Goal: Information Seeking & Learning: Understand process/instructions

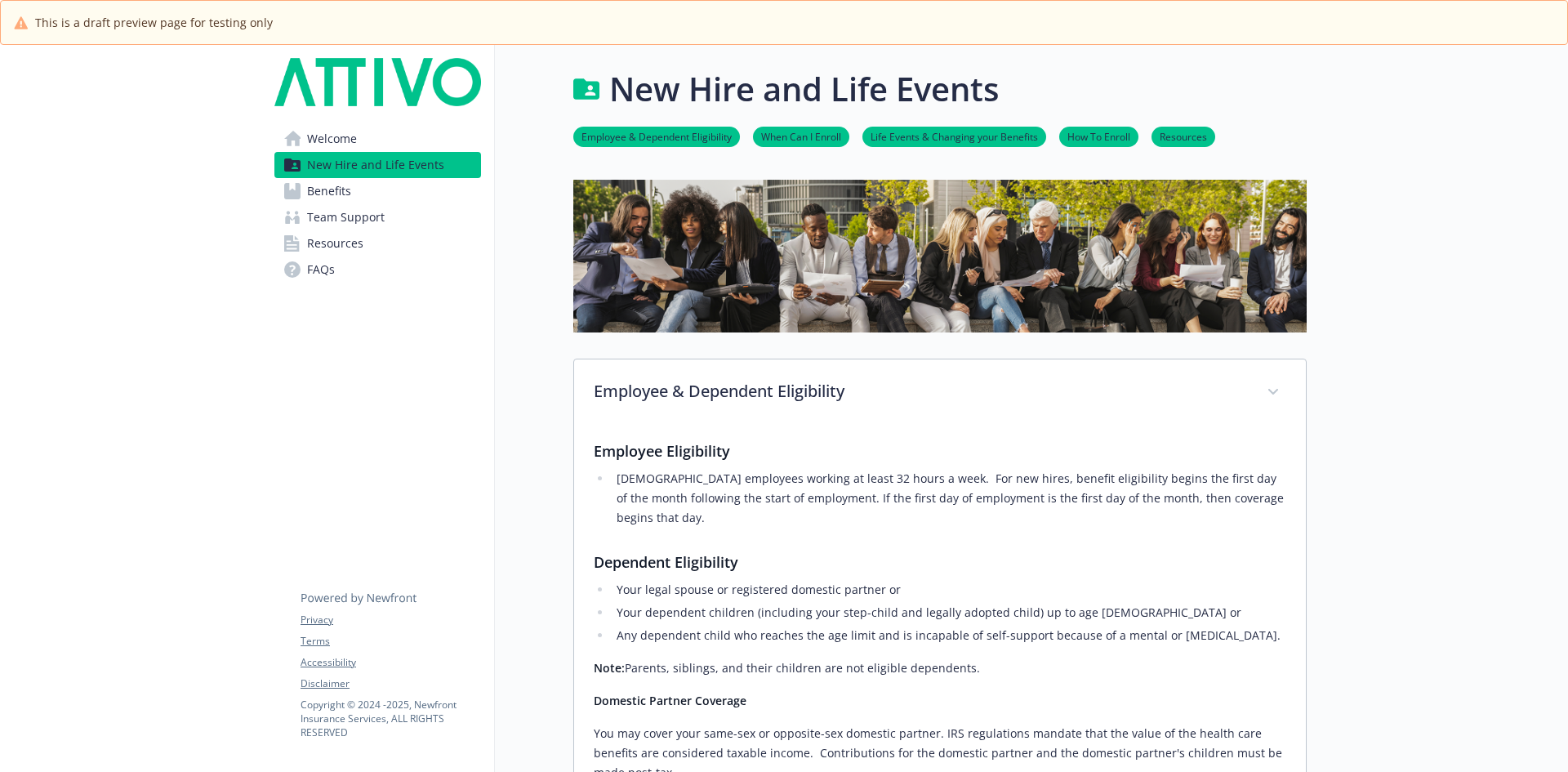
scroll to position [483, 0]
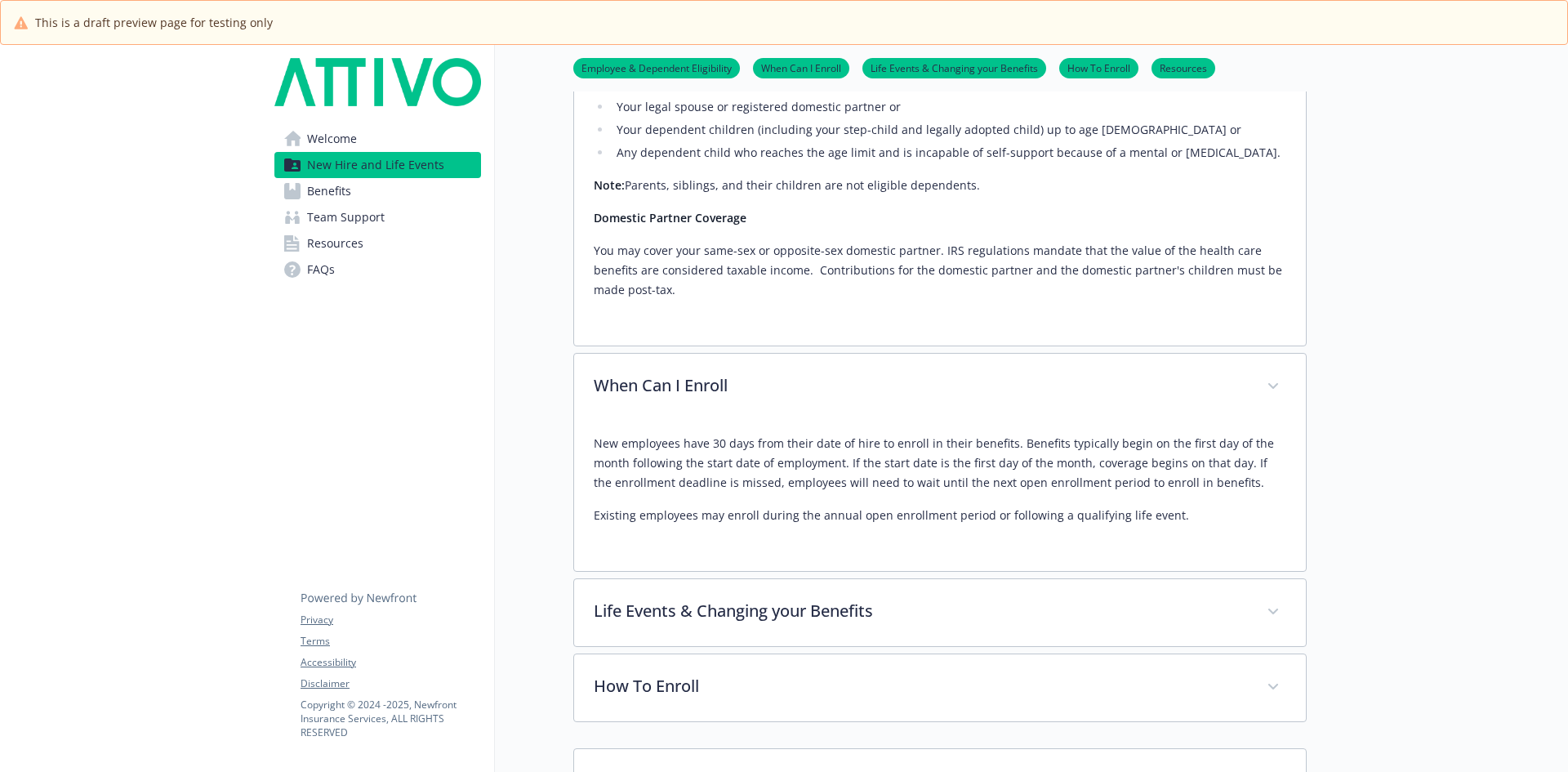
click at [1355, 178] on div at bounding box center [1437, 271] width 261 height 1420
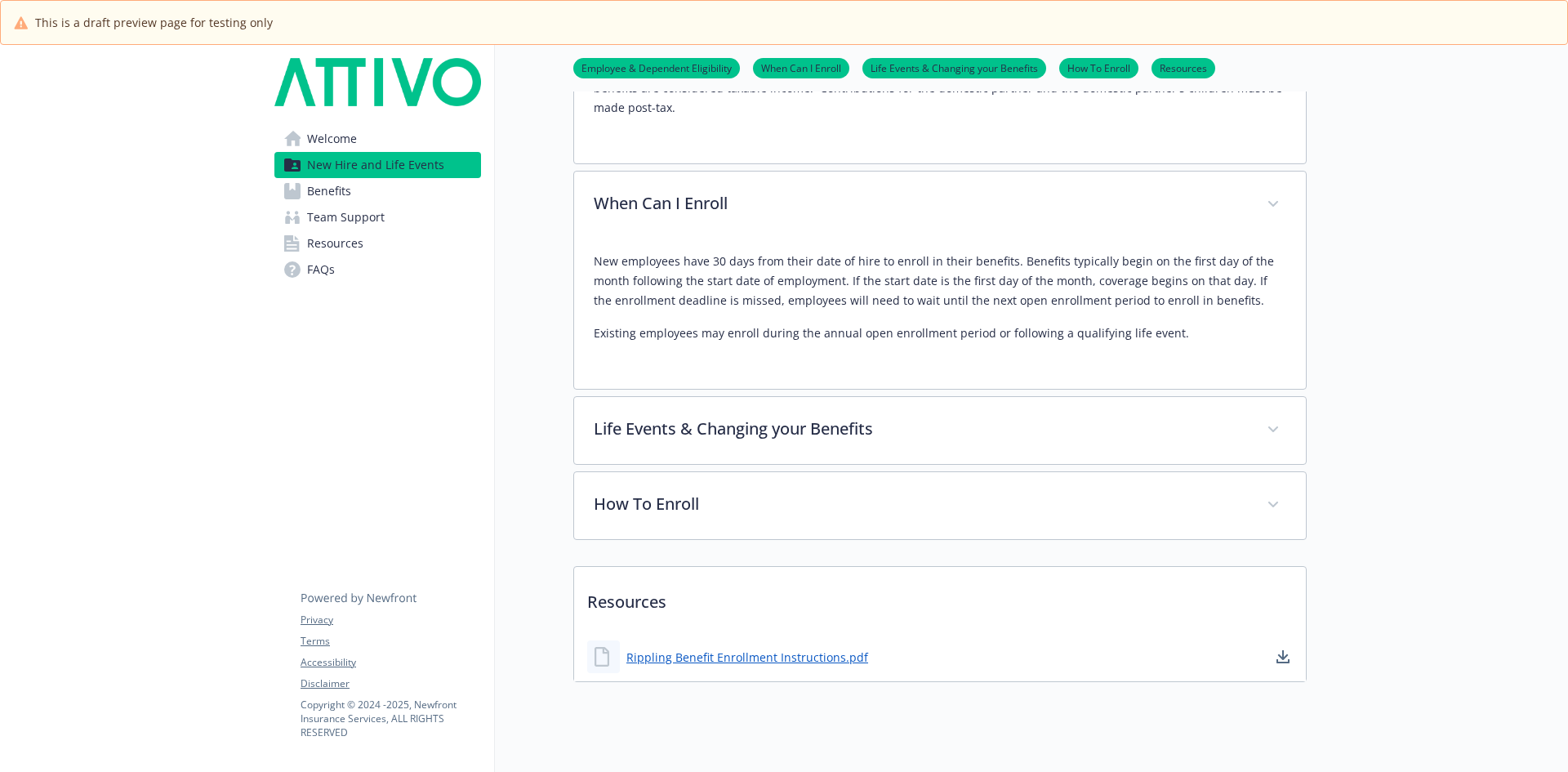
scroll to position [686, 0]
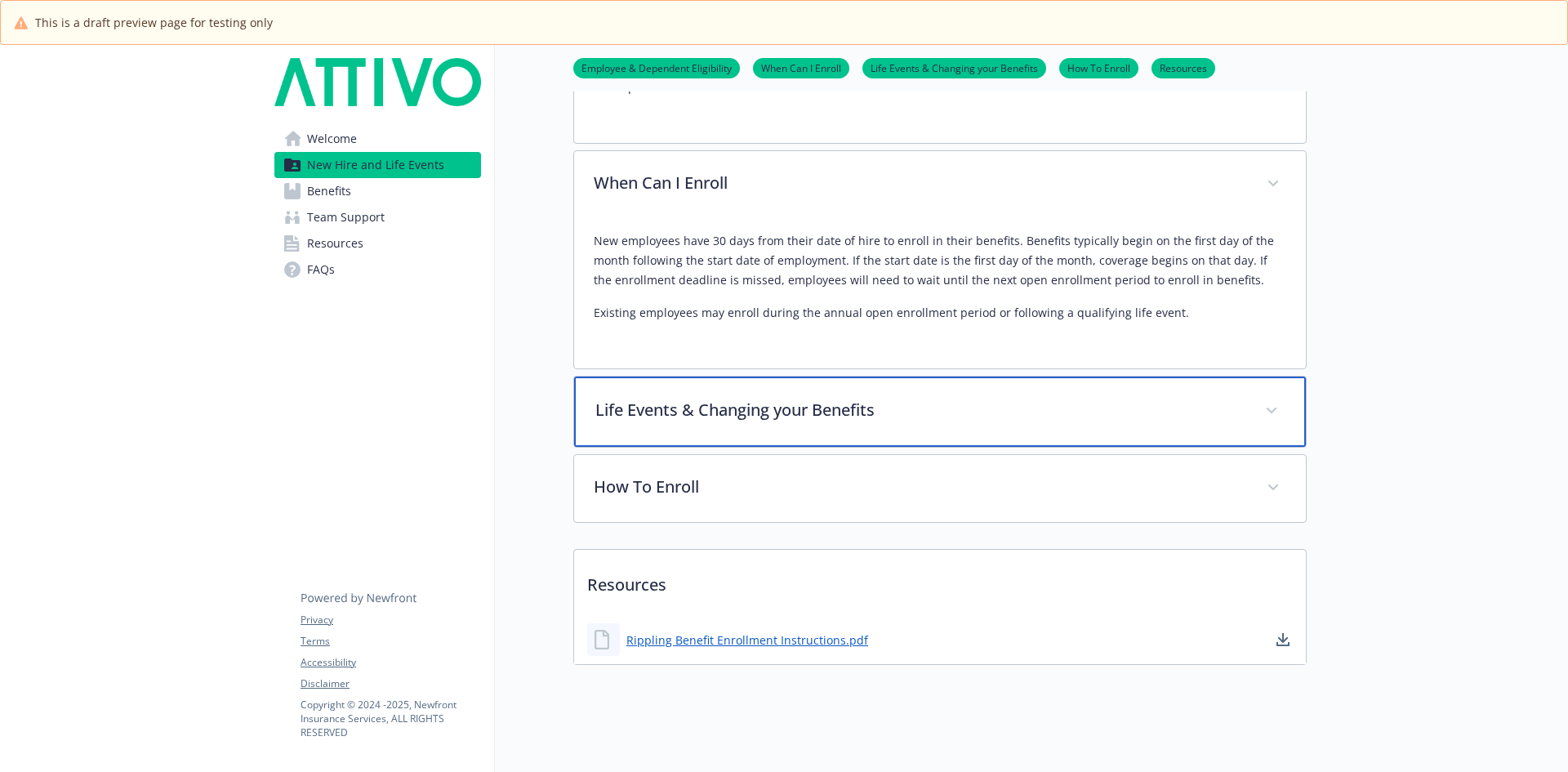
click at [777, 398] on p "Life Events & Changing your Benefits" at bounding box center [920, 410] width 650 height 25
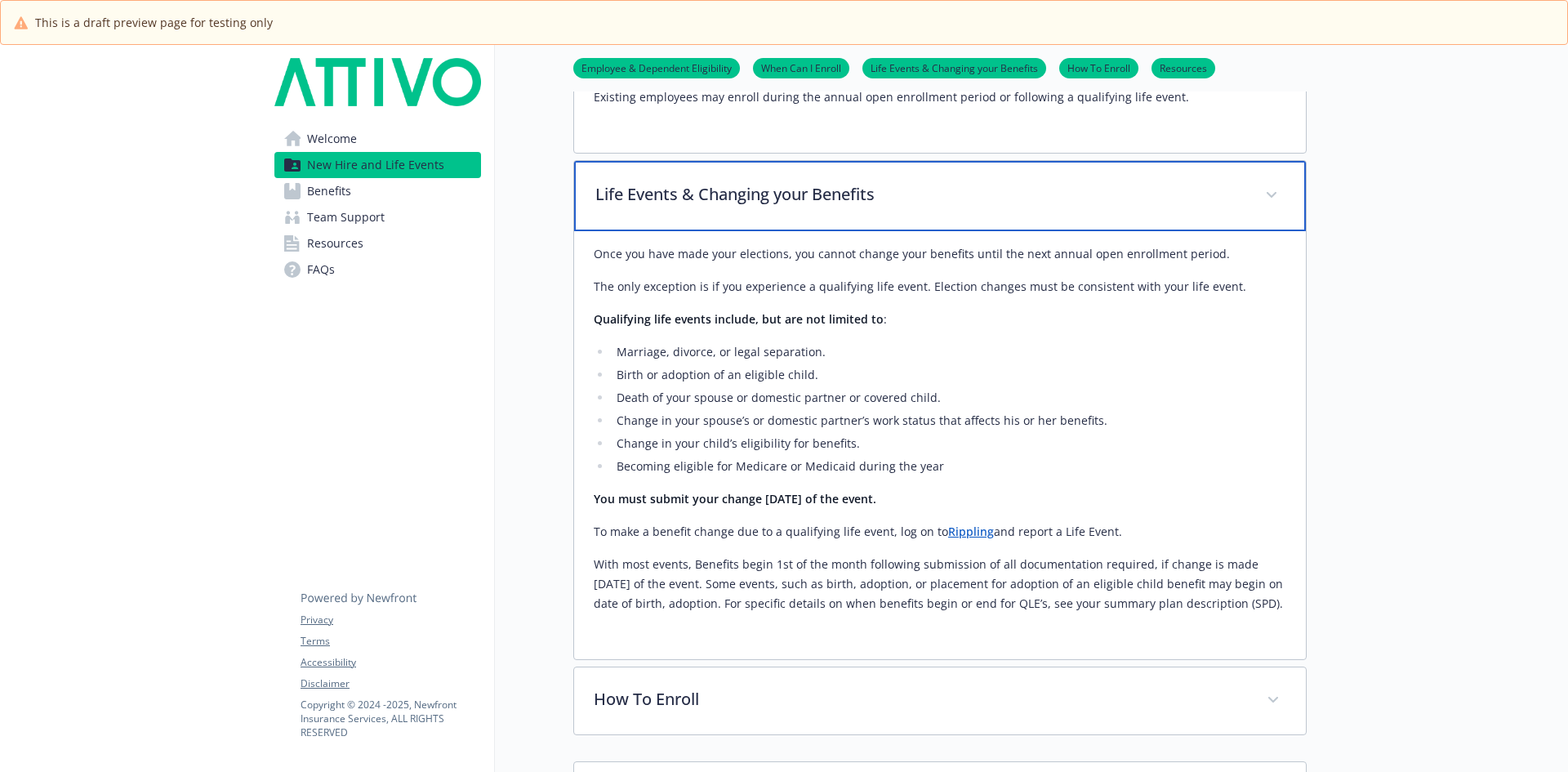
scroll to position [872, 0]
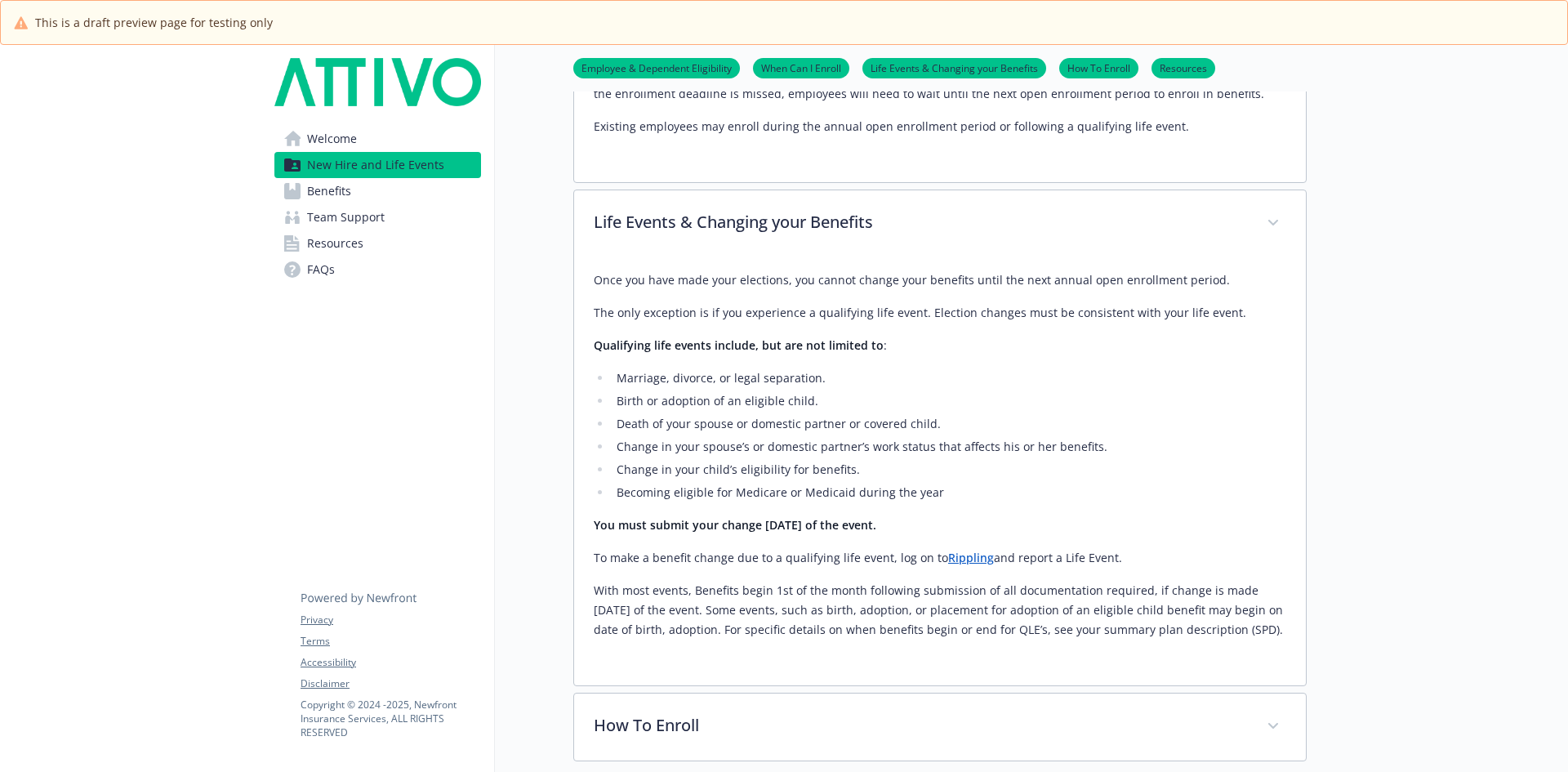
drag, startPoint x: 595, startPoint y: 574, endPoint x: 1292, endPoint y: 609, distance: 697.9
click at [1292, 609] on div "Once you have made your elections, you cannot change your benefits until the ne…" at bounding box center [940, 470] width 732 height 428
copy p "With most events, Benefits begin 1st of the month following submission of all d…"
